Goal: Information Seeking & Learning: Learn about a topic

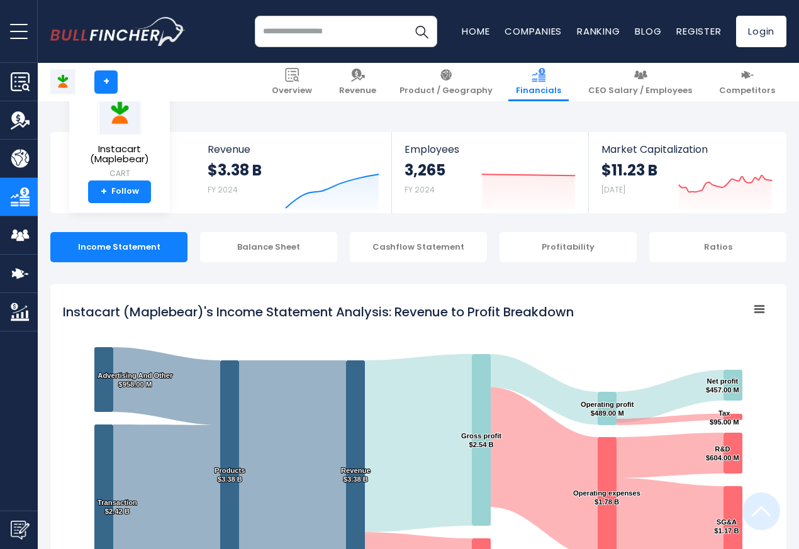
scroll to position [681, 0]
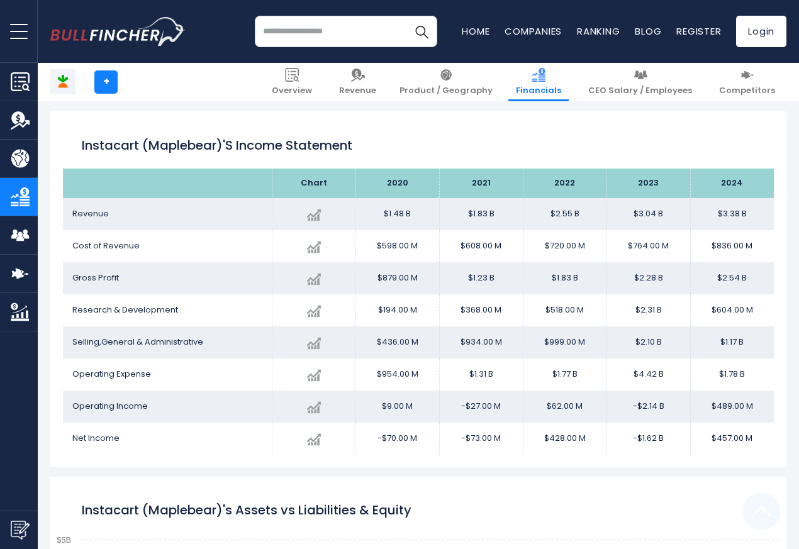
scroll to position [681, 0]
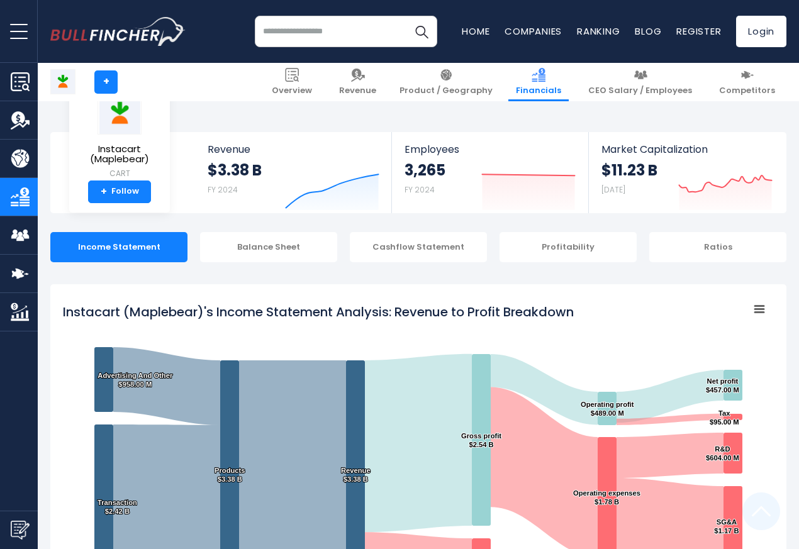
scroll to position [681, 0]
